Goal: Task Accomplishment & Management: Complete application form

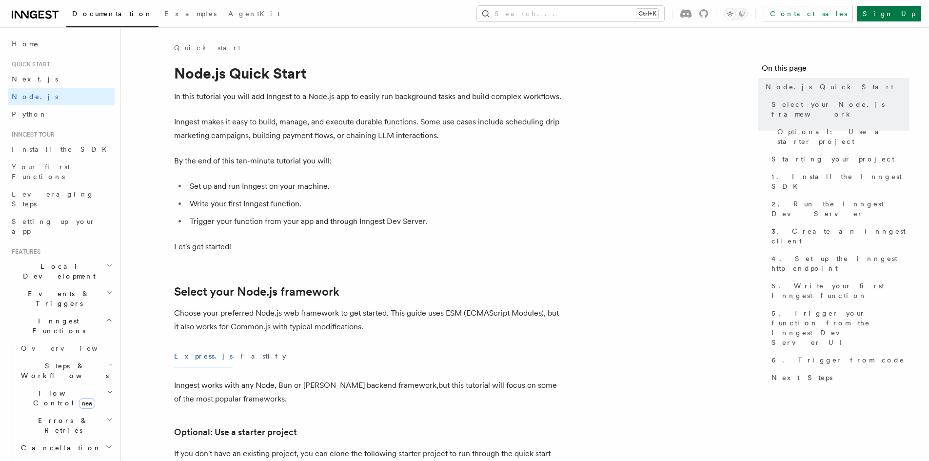
click at [40, 14] on icon at bounding box center [35, 15] width 47 height 12
click at [901, 15] on link "Sign Up" at bounding box center [889, 14] width 64 height 16
